Goal: Check status: Check status

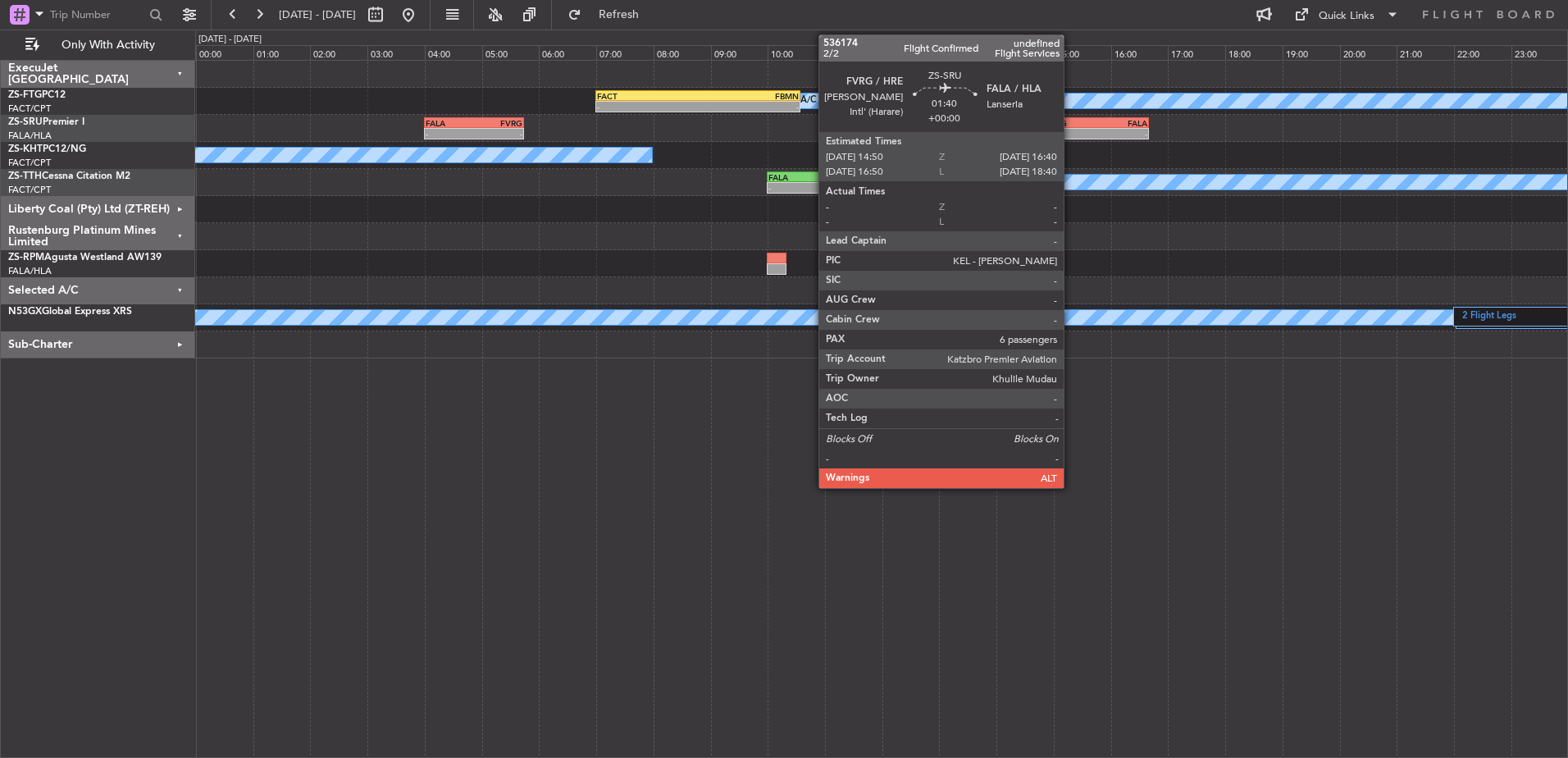
click at [1071, 125] on div "FVRG" at bounding box center [1069, 122] width 51 height 10
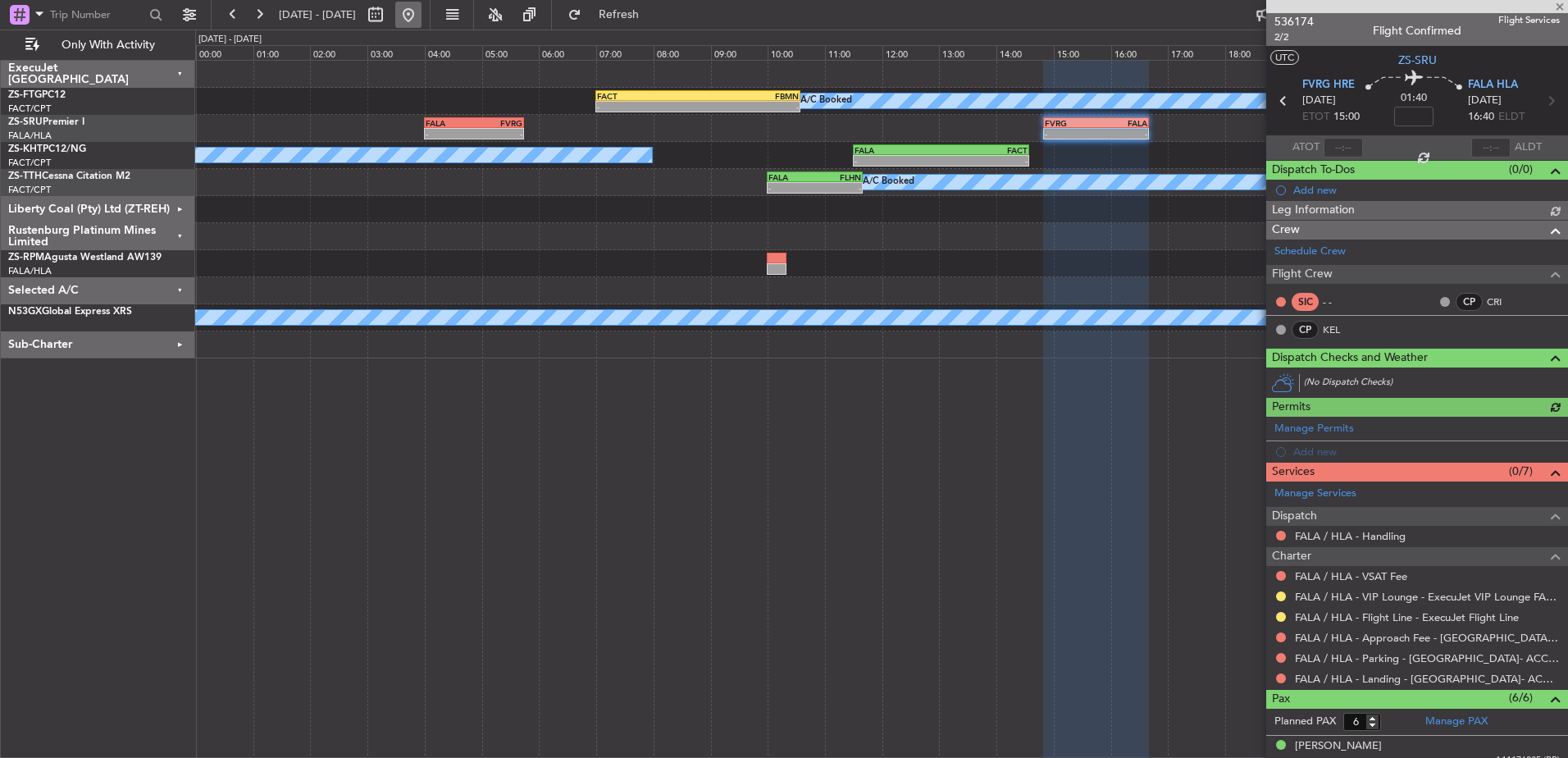
click at [421, 5] on button at bounding box center [409, 15] width 27 height 27
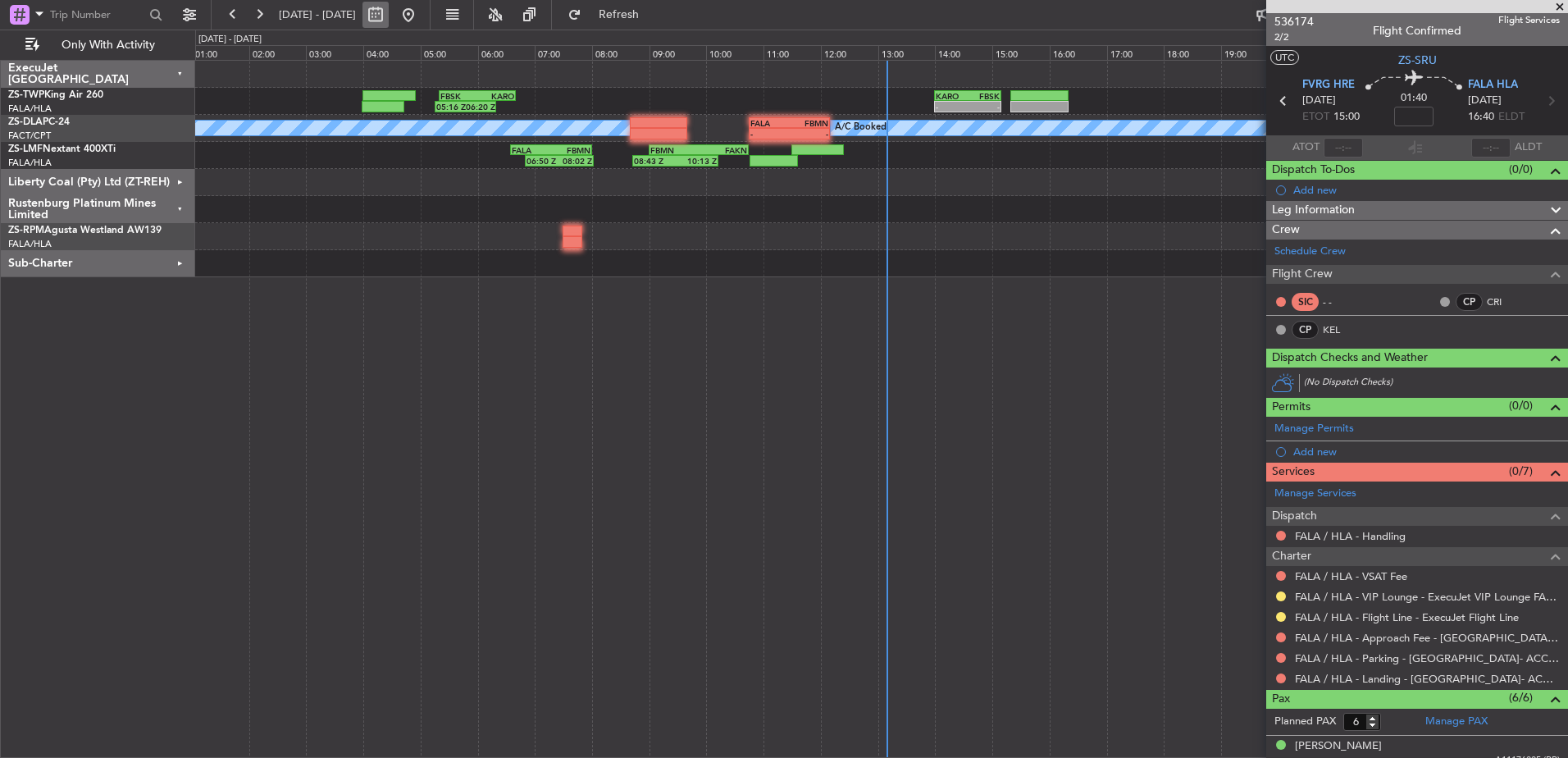
click at [388, 17] on button at bounding box center [376, 15] width 27 height 27
select select "9"
select select "2025"
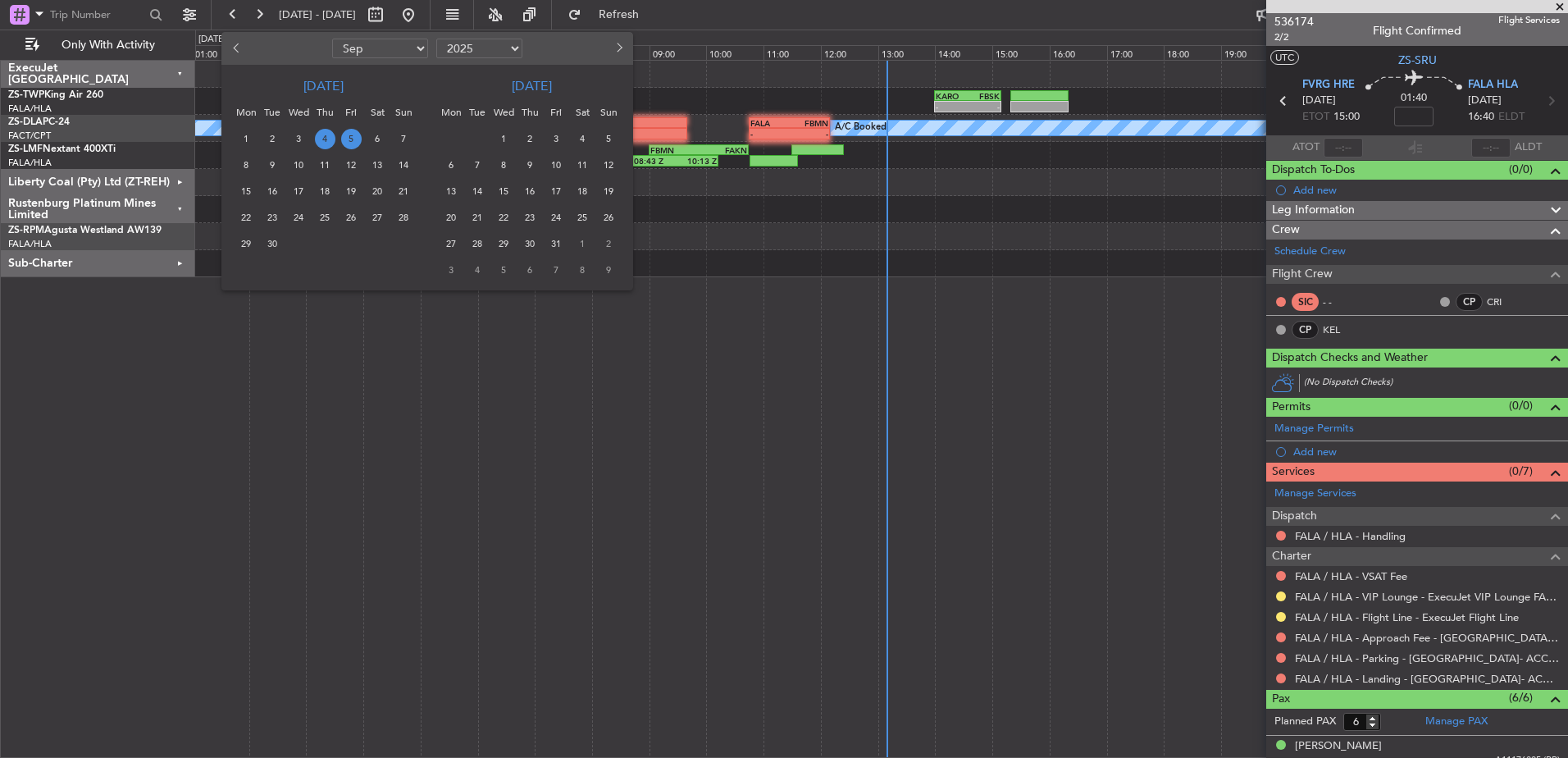
click at [309, 159] on div "10" at bounding box center [299, 165] width 27 height 27
click at [307, 159] on span "10" at bounding box center [299, 165] width 20 height 20
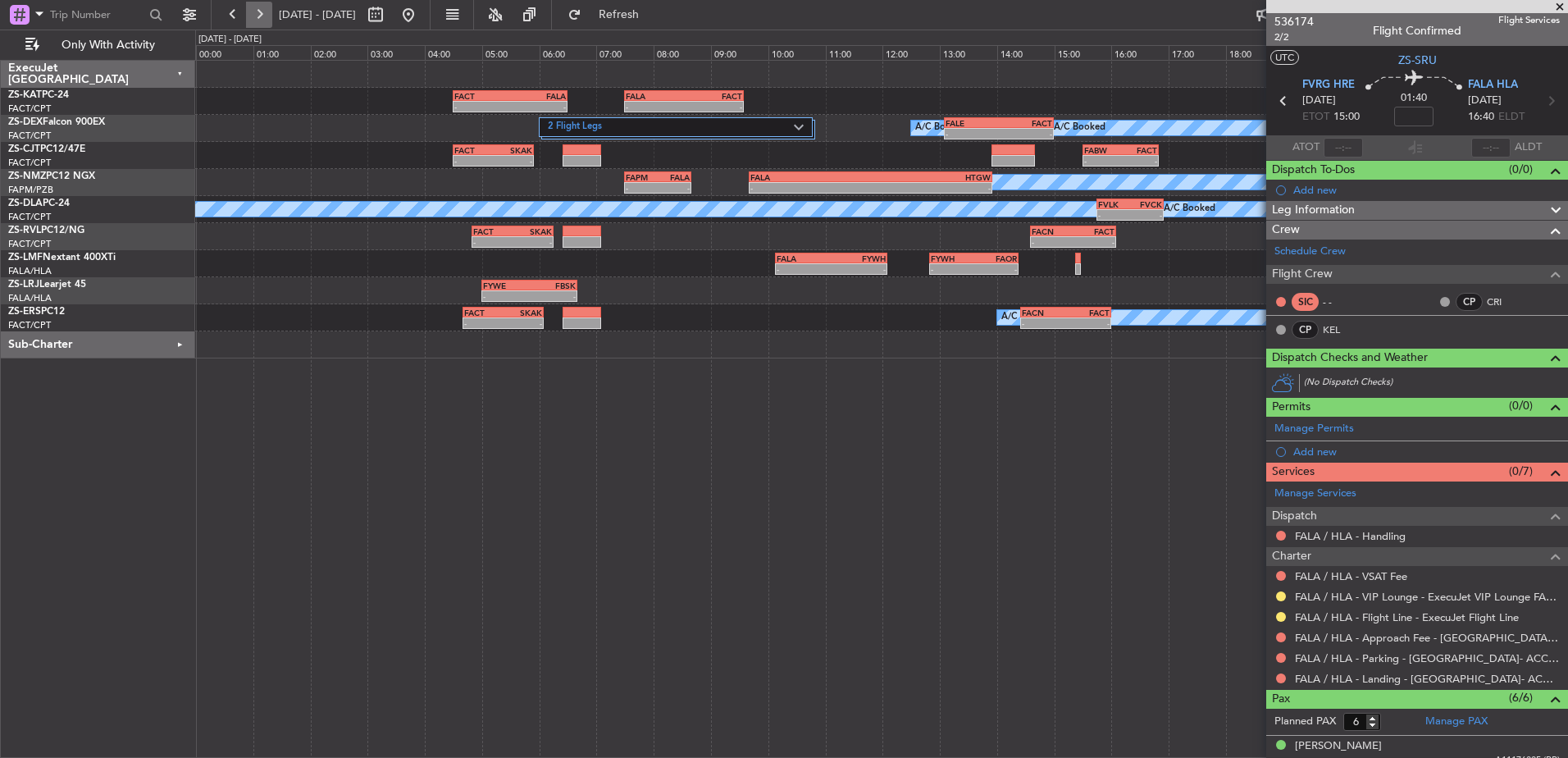
click at [261, 17] on button at bounding box center [260, 15] width 27 height 27
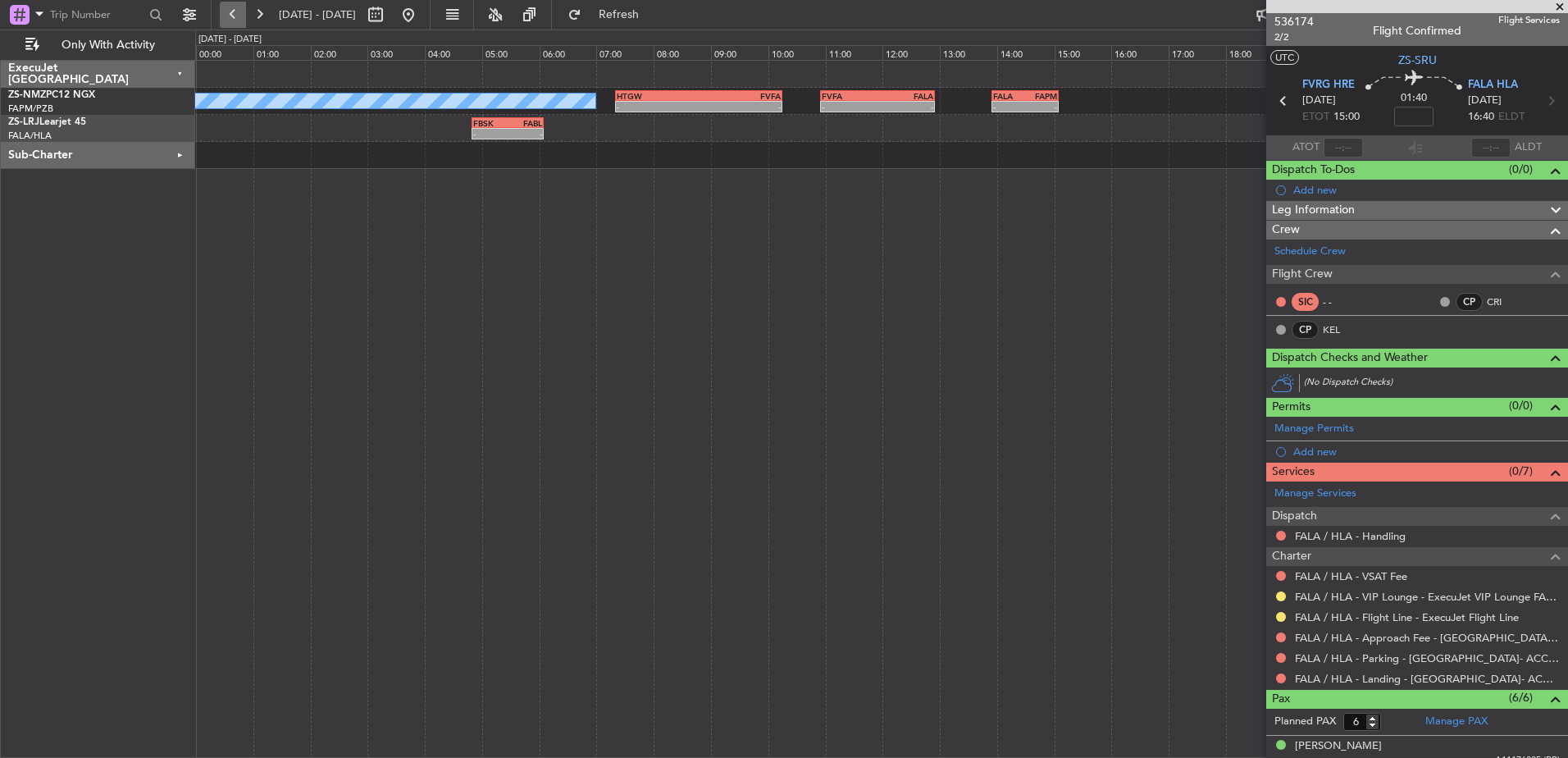
click at [240, 17] on button at bounding box center [233, 15] width 27 height 27
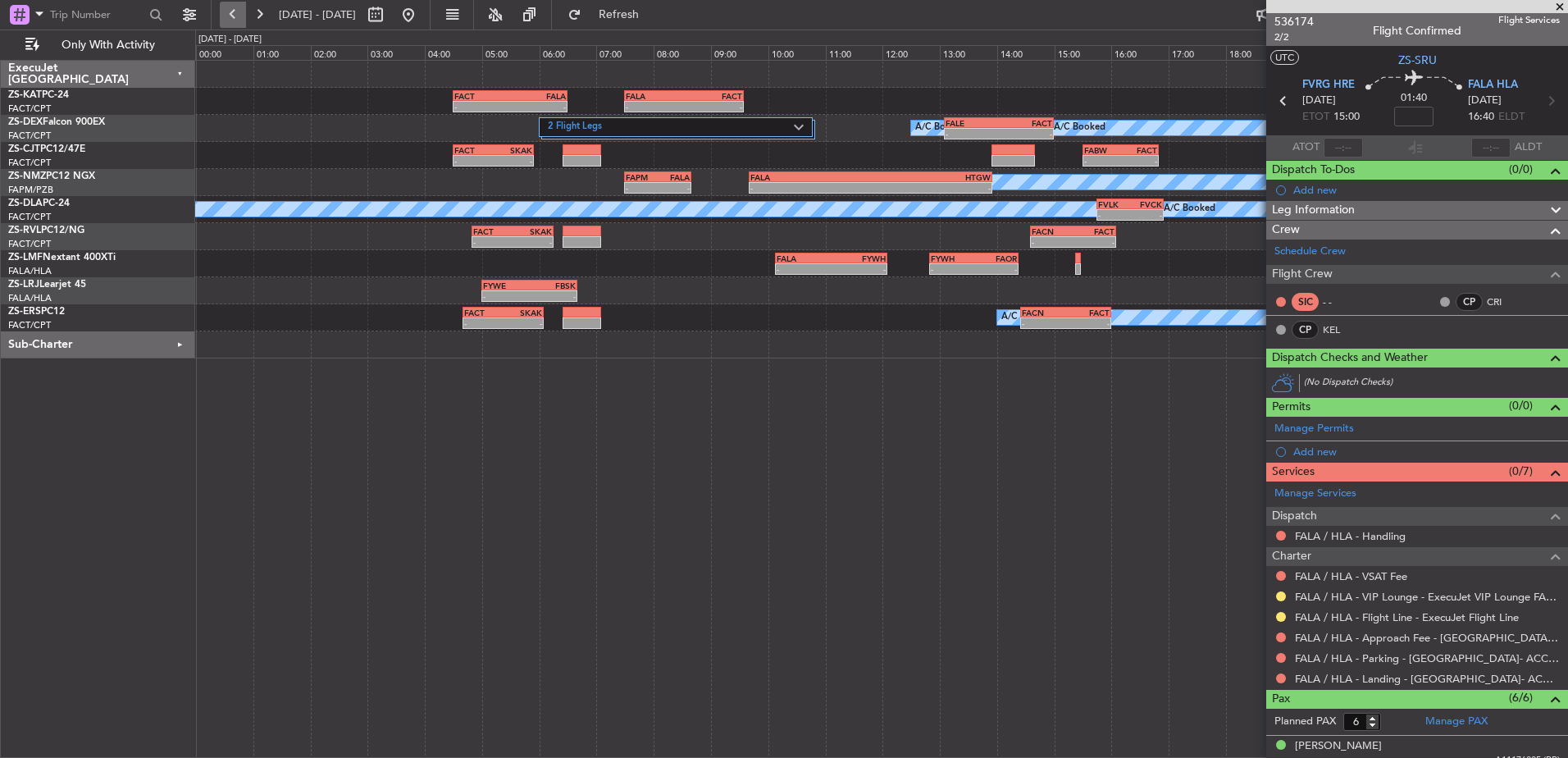
click at [240, 17] on button at bounding box center [233, 15] width 27 height 27
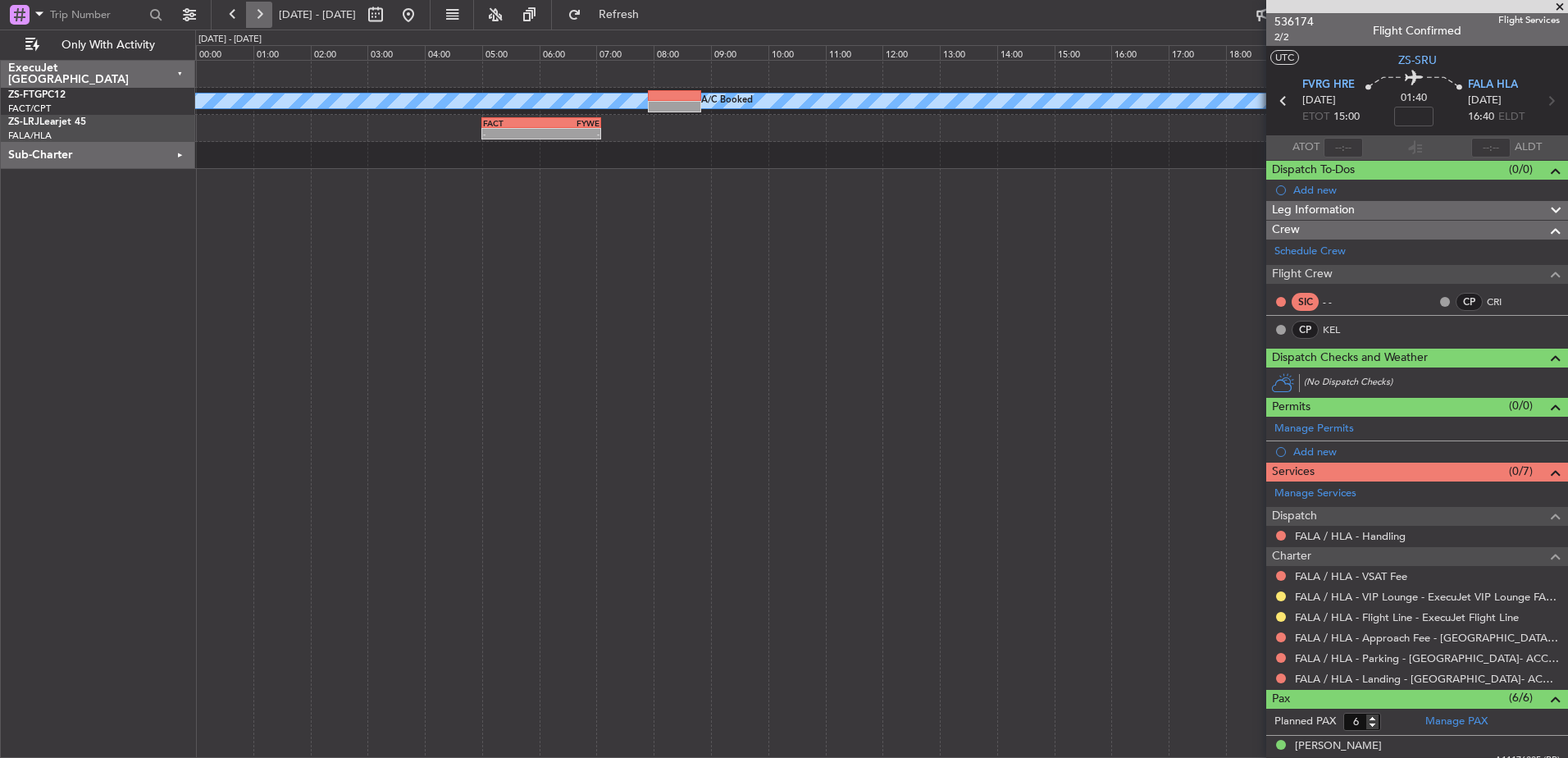
click at [254, 20] on button at bounding box center [260, 15] width 27 height 27
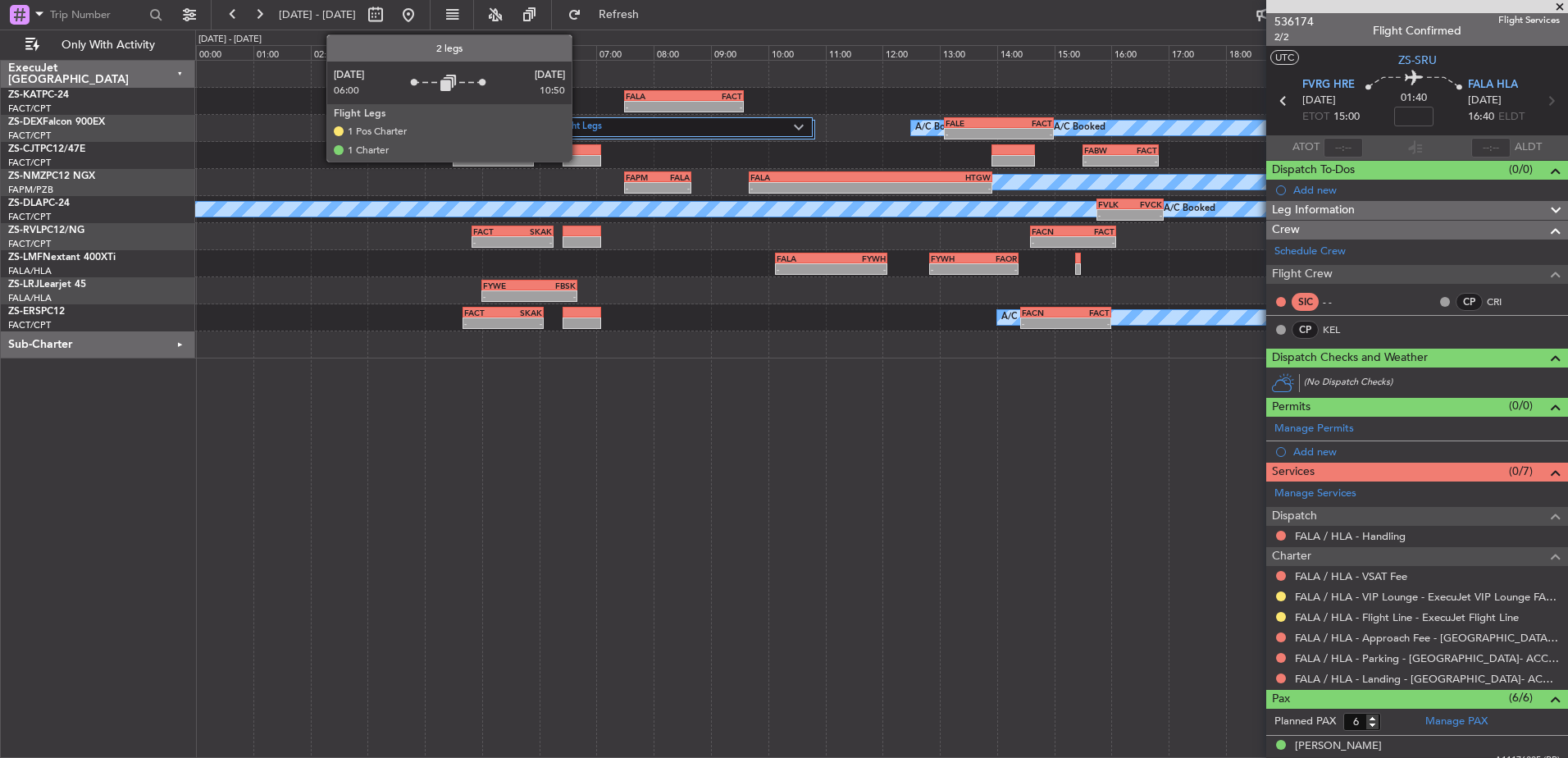
click at [579, 128] on label "2 Flight Legs" at bounding box center [671, 128] width 246 height 14
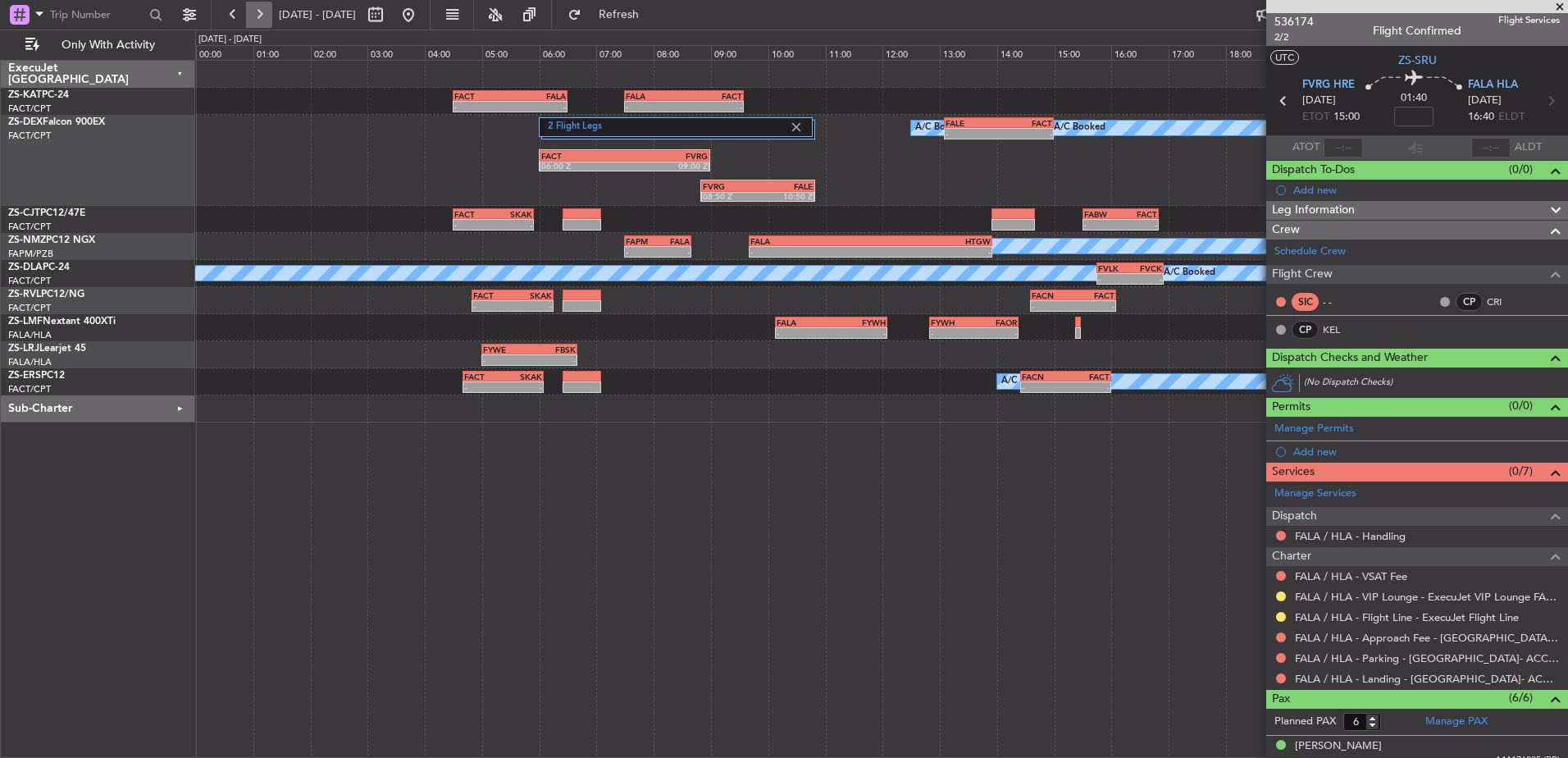
click at [262, 15] on button at bounding box center [260, 15] width 27 height 27
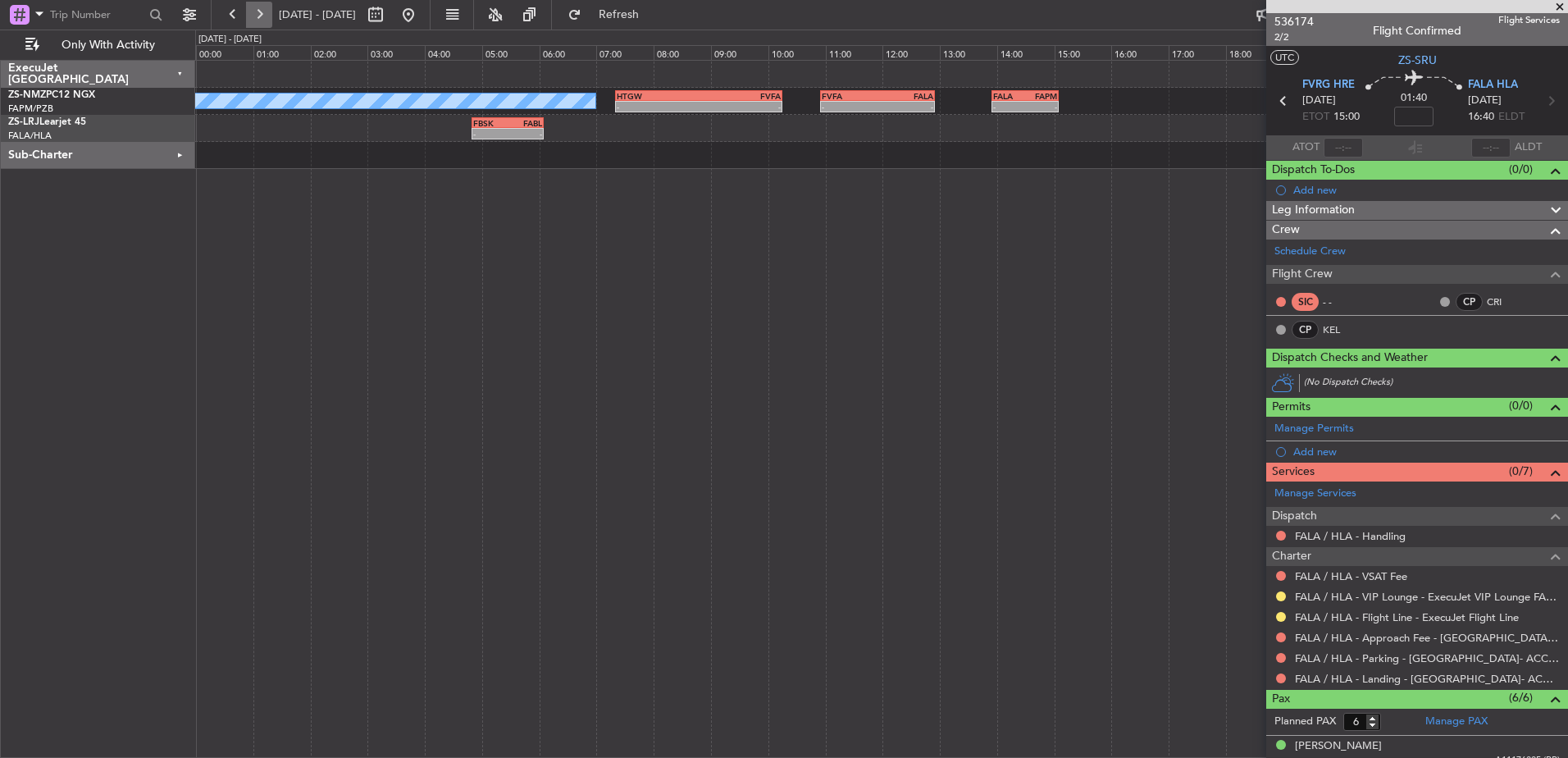
click at [261, 14] on button at bounding box center [260, 15] width 27 height 27
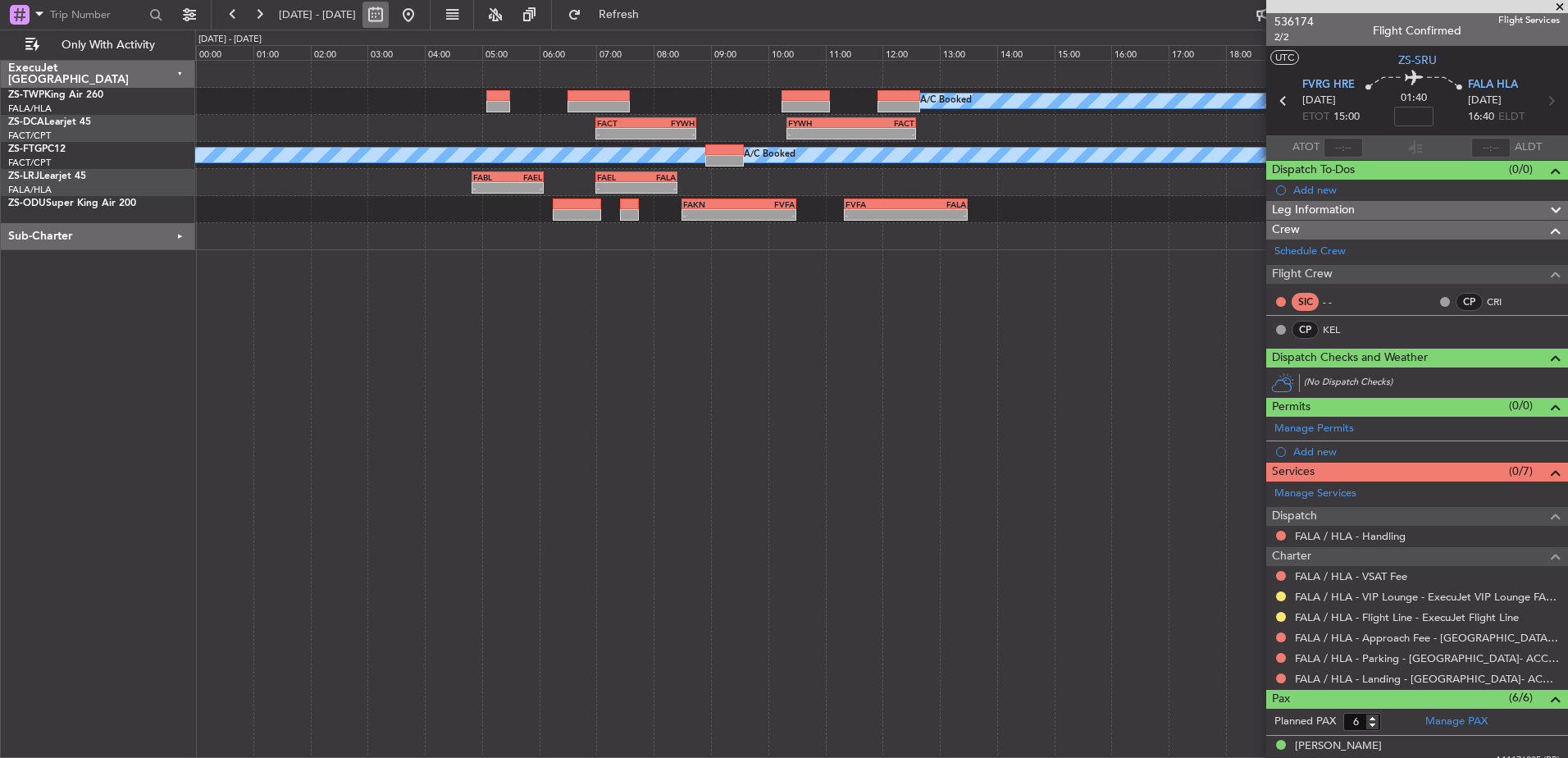
click at [388, 20] on button at bounding box center [376, 15] width 27 height 27
select select "9"
select select "2025"
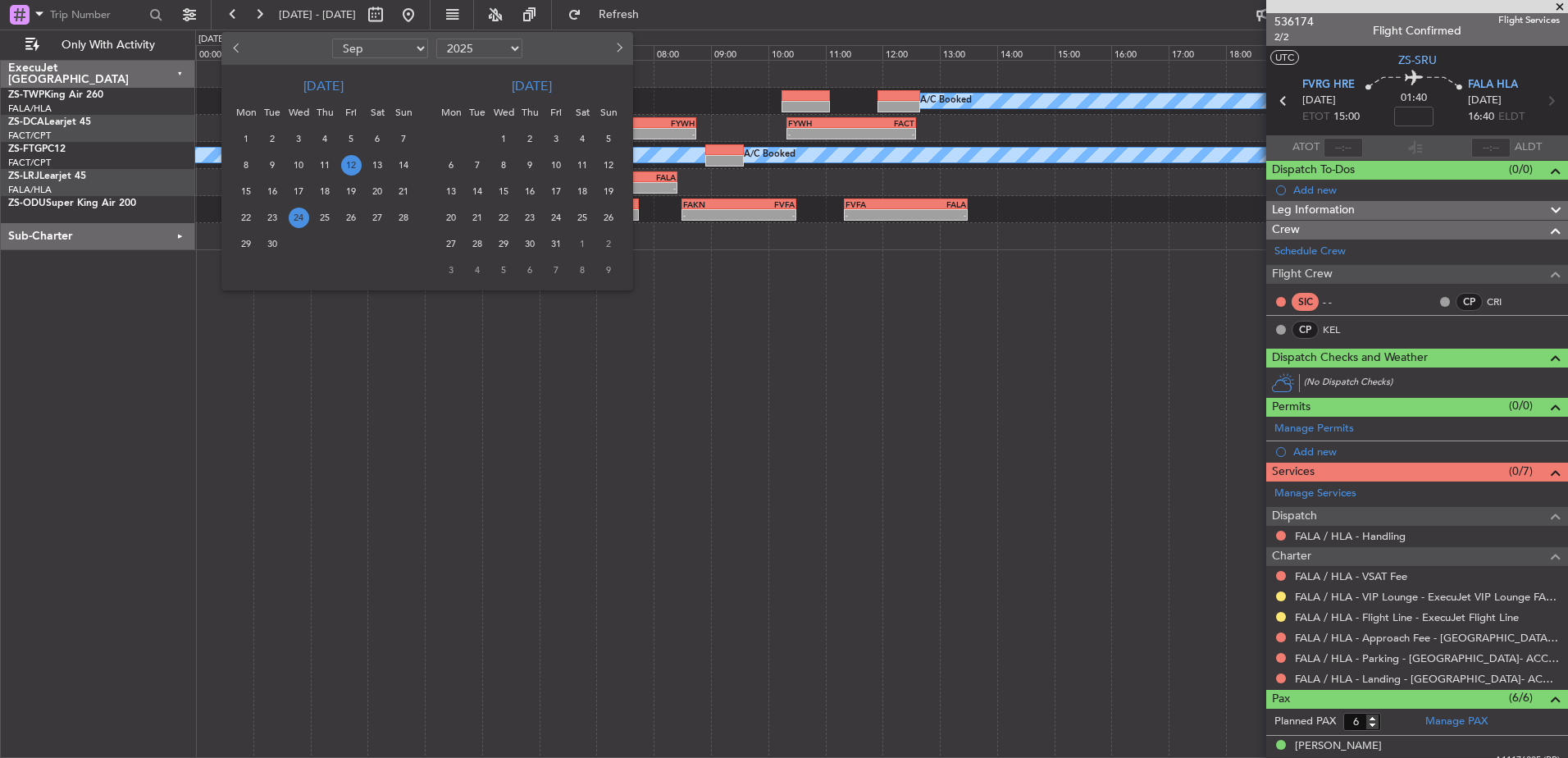
click at [298, 216] on span "24" at bounding box center [299, 217] width 20 height 20
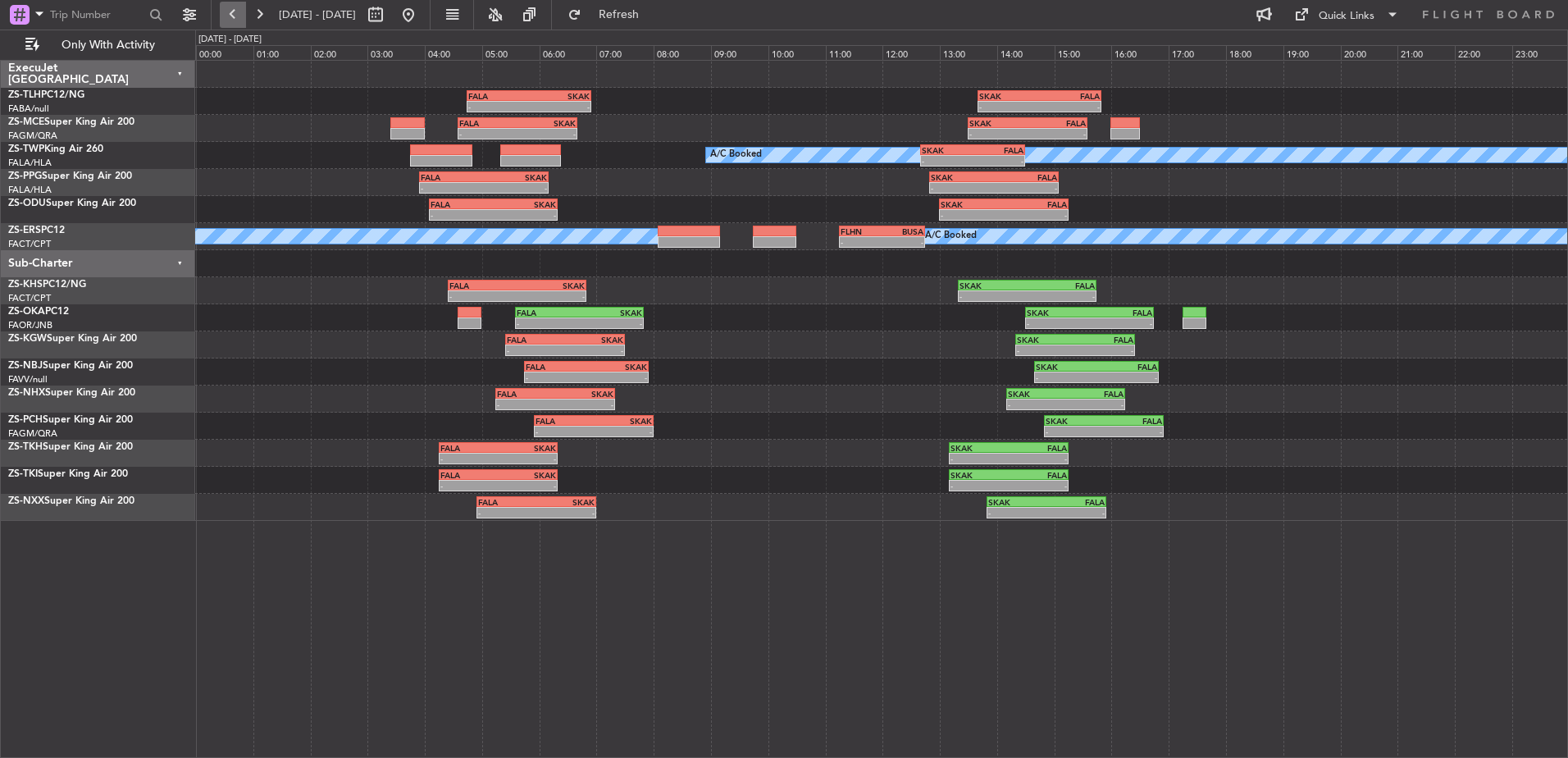
click at [238, 18] on button at bounding box center [233, 15] width 27 height 27
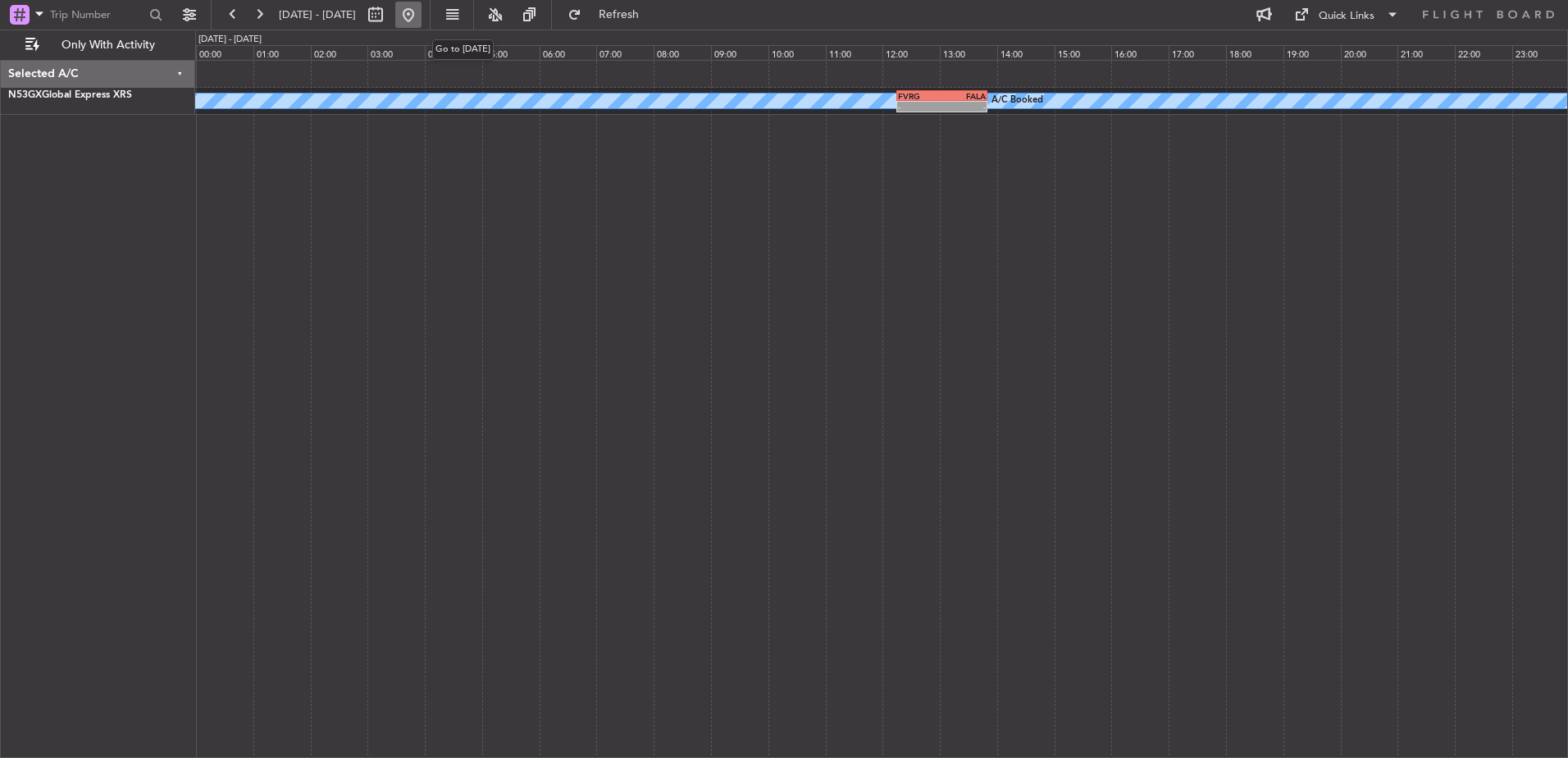
click at [421, 18] on button at bounding box center [409, 15] width 27 height 27
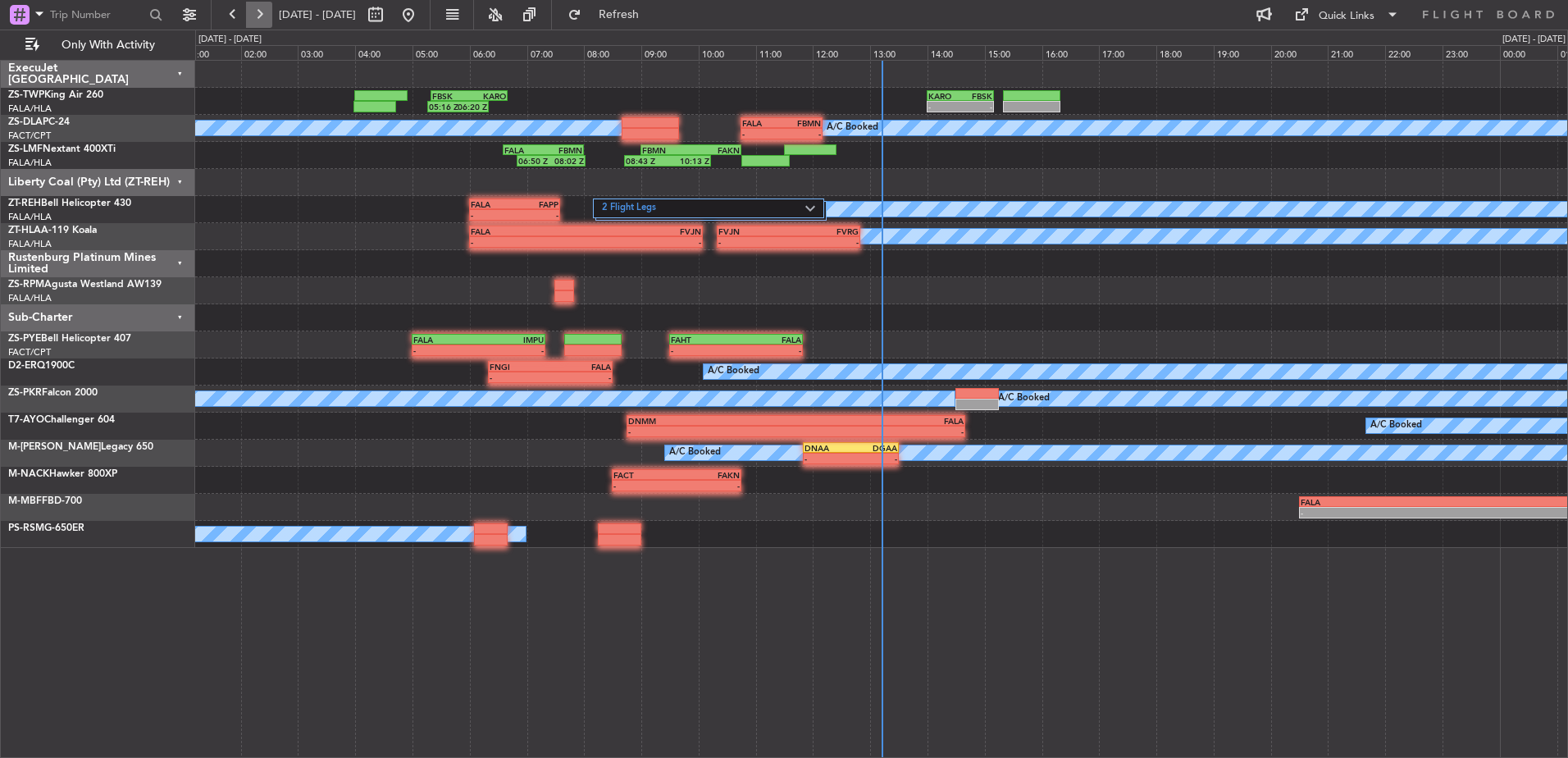
click at [268, 14] on button at bounding box center [260, 15] width 27 height 27
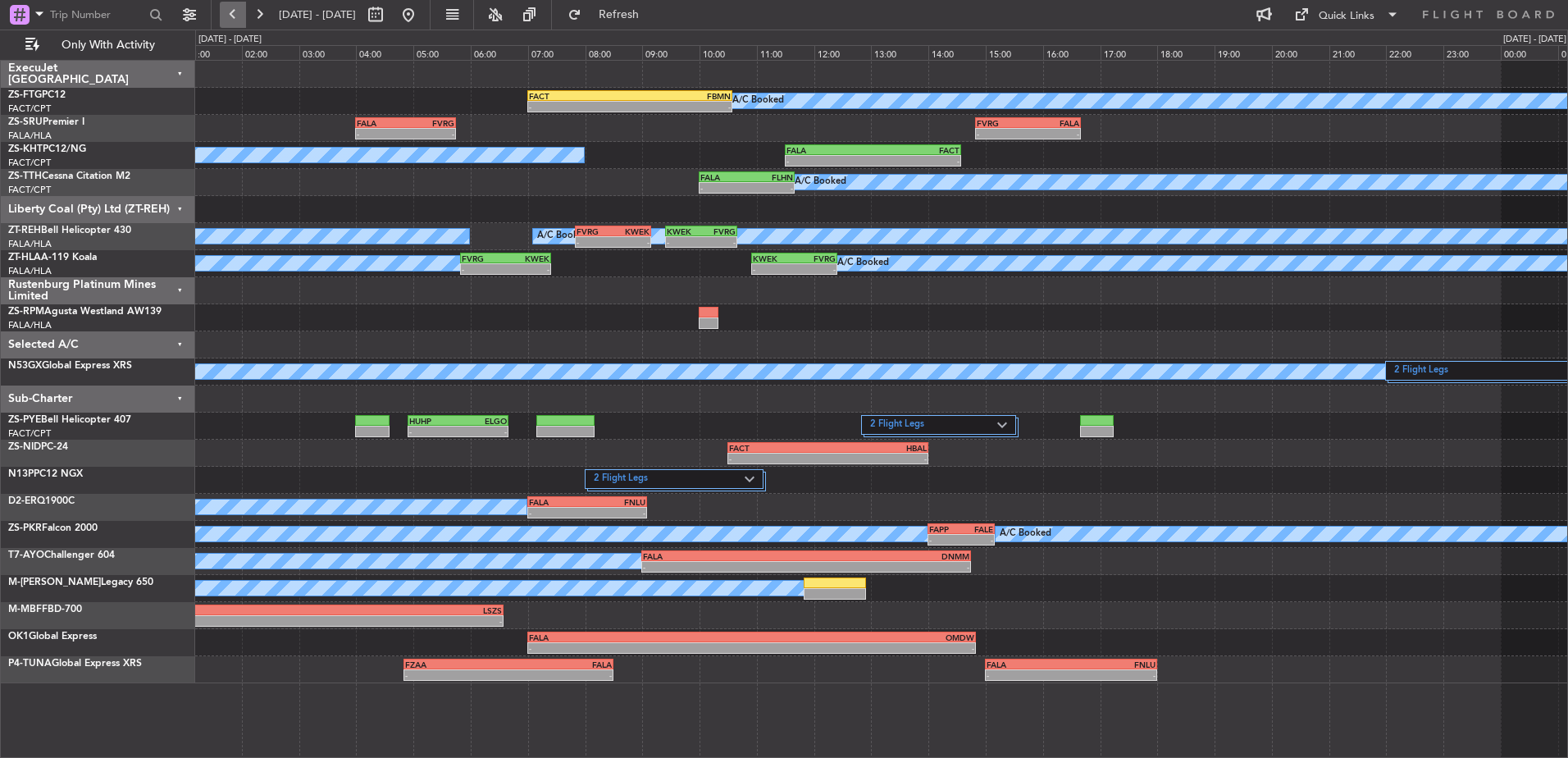
click at [238, 10] on button at bounding box center [233, 15] width 27 height 27
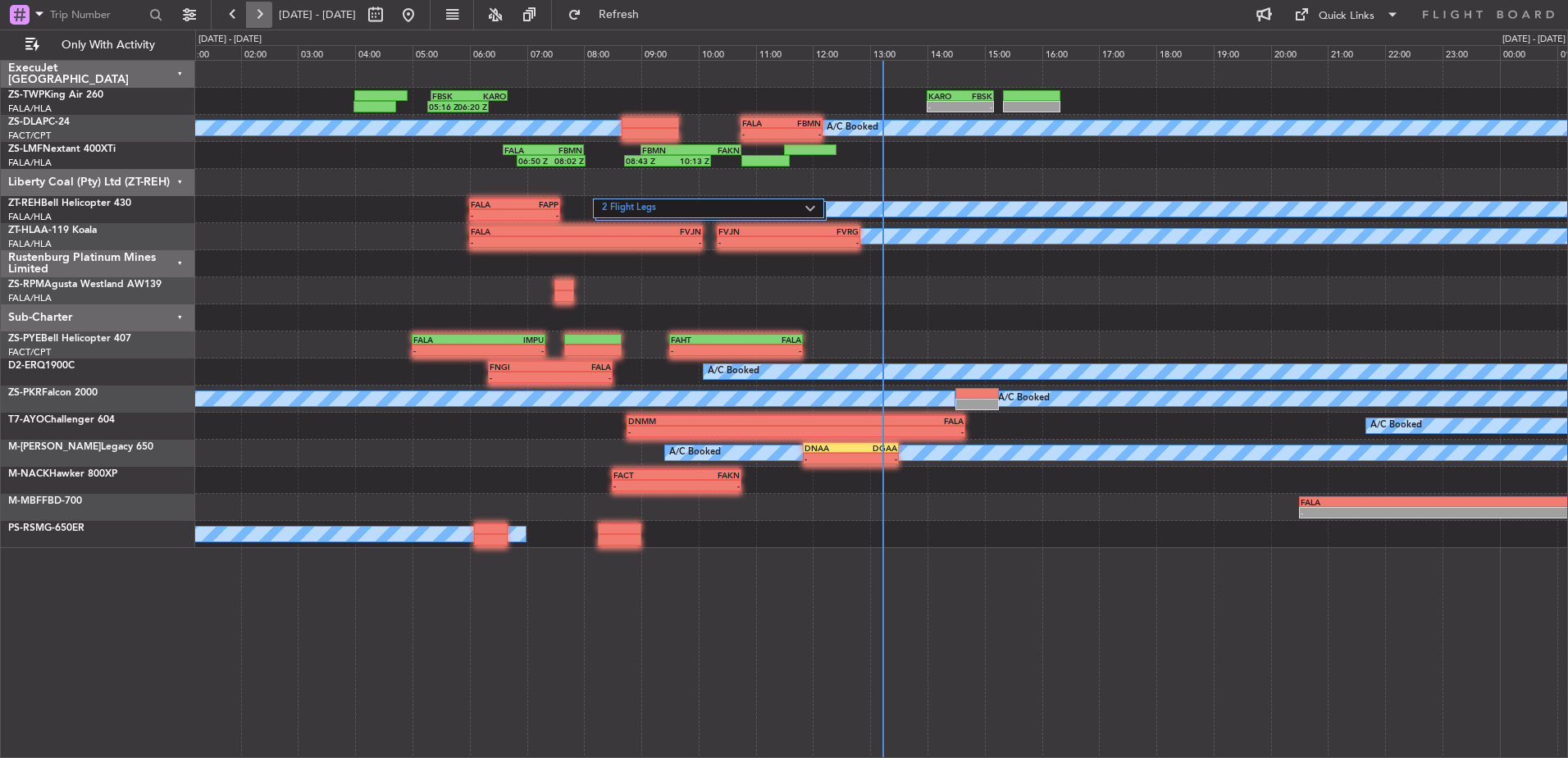
click at [258, 9] on button at bounding box center [260, 15] width 27 height 27
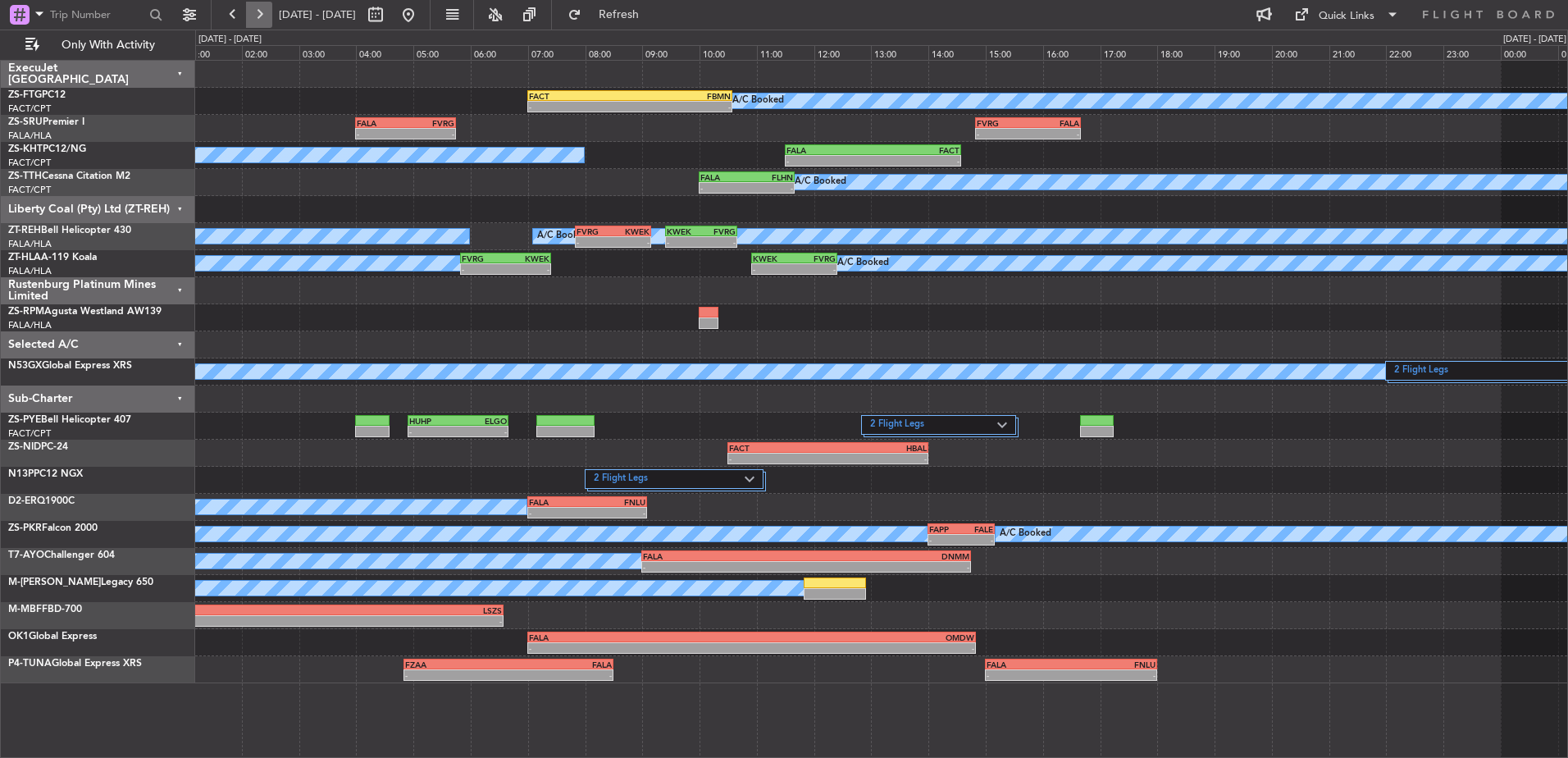
click at [258, 9] on button at bounding box center [260, 15] width 27 height 27
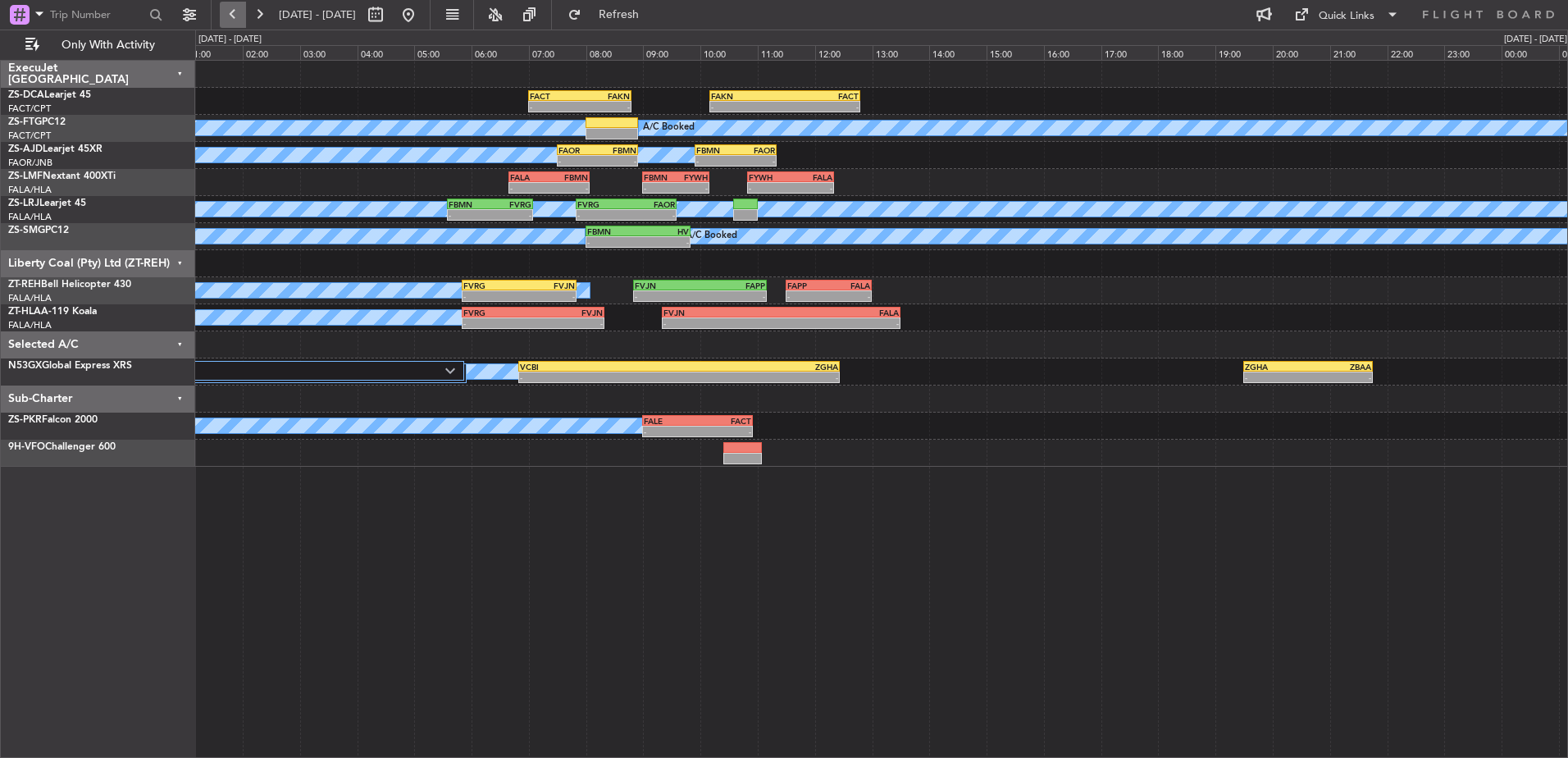
click at [236, 10] on button at bounding box center [233, 15] width 27 height 27
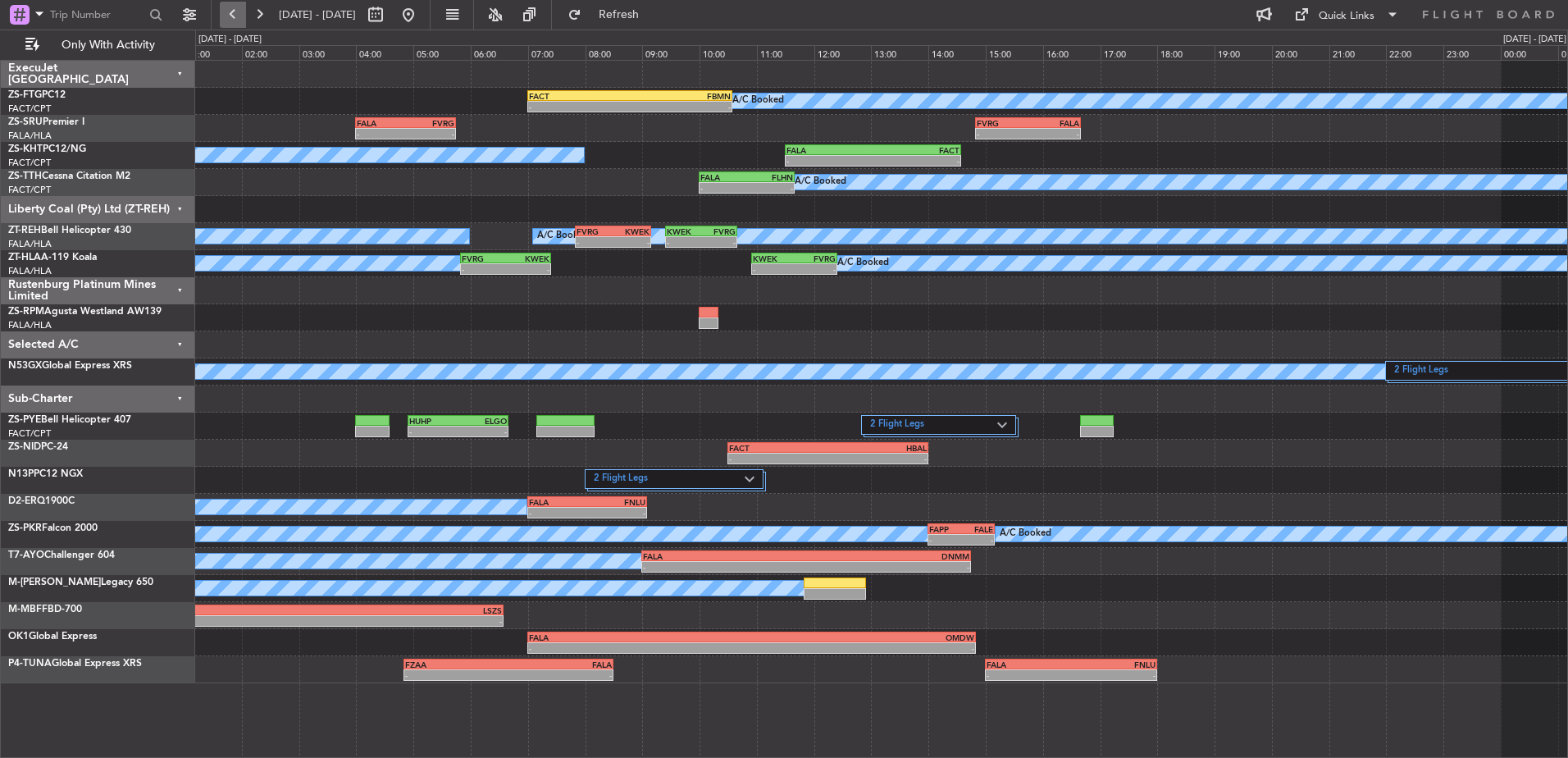
click at [232, 8] on button at bounding box center [233, 15] width 27 height 27
